Goal: Transaction & Acquisition: Purchase product/service

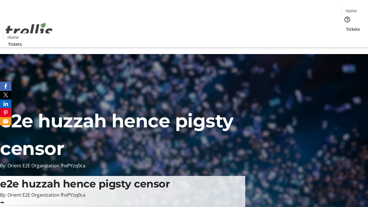
click at [346, 26] on span "Tickets" at bounding box center [353, 29] width 14 height 6
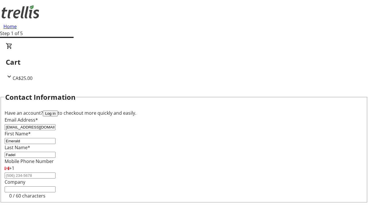
type input "Fadel"
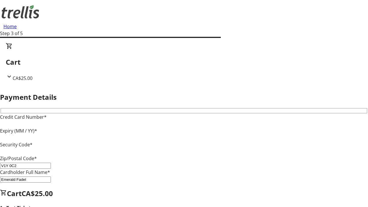
type input "V1Y 0C2"
